Goal: Information Seeking & Learning: Find contact information

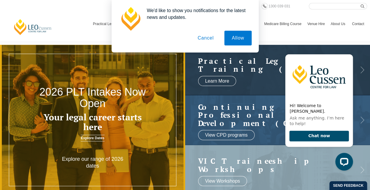
click at [212, 37] on button "Cancel" at bounding box center [205, 38] width 31 height 15
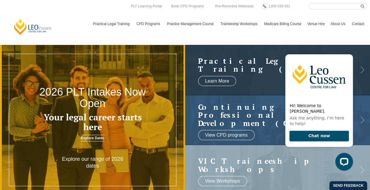
click at [356, 25] on link "Contact" at bounding box center [358, 23] width 18 height 17
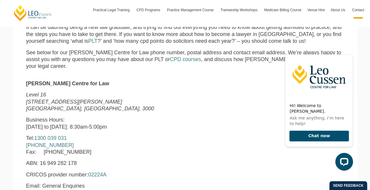
scroll to position [206, 0]
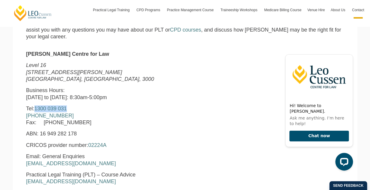
drag, startPoint x: 74, startPoint y: 108, endPoint x: 40, endPoint y: 110, distance: 34.2
click at [40, 110] on p "Tel: [PHONE_NUMBER] [PHONE_NUMBER] Fax: [PHONE_NUMBER]" at bounding box center [117, 115] width 182 height 21
copy link "1300 039 031"
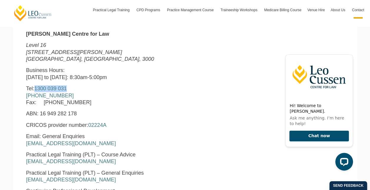
scroll to position [236, 0]
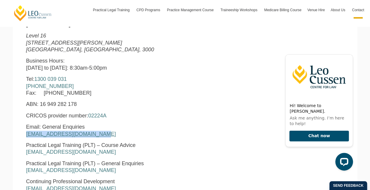
drag, startPoint x: 96, startPoint y: 136, endPoint x: 27, endPoint y: 135, distance: 68.9
click at [27, 135] on p "Email: General Enquiries [EMAIL_ADDRESS][DOMAIN_NAME]" at bounding box center [117, 130] width 182 height 14
copy link "[EMAIL_ADDRESS][DOMAIN_NAME]"
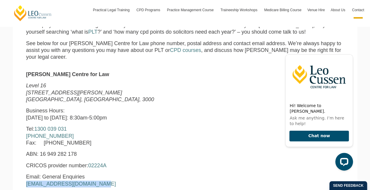
scroll to position [177, 0]
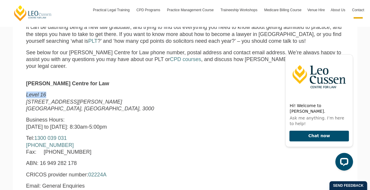
drag, startPoint x: 26, startPoint y: 96, endPoint x: 47, endPoint y: 95, distance: 20.3
click at [47, 95] on p "[STREET_ADDRESS][PERSON_NAME]" at bounding box center [117, 101] width 182 height 21
copy em "Level 16"
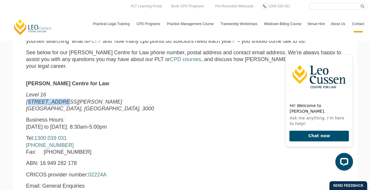
drag, startPoint x: 28, startPoint y: 102, endPoint x: 57, endPoint y: 104, distance: 29.8
click at [57, 104] on em "[STREET_ADDRESS][PERSON_NAME]" at bounding box center [74, 102] width 96 height 6
drag, startPoint x: 57, startPoint y: 104, endPoint x: 66, endPoint y: 102, distance: 8.7
click at [66, 102] on p "[STREET_ADDRESS][PERSON_NAME]" at bounding box center [117, 101] width 182 height 21
copy em "[STREET_ADDRESS][PERSON_NAME]"
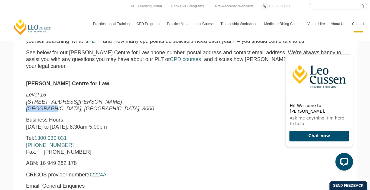
drag, startPoint x: 26, startPoint y: 110, endPoint x: 51, endPoint y: 112, distance: 24.8
click at [51, 111] on em "[GEOGRAPHIC_DATA], [GEOGRAPHIC_DATA], 3000" at bounding box center [90, 108] width 128 height 6
copy em "[GEOGRAPHIC_DATA]"
